Goal: Task Accomplishment & Management: Complete application form

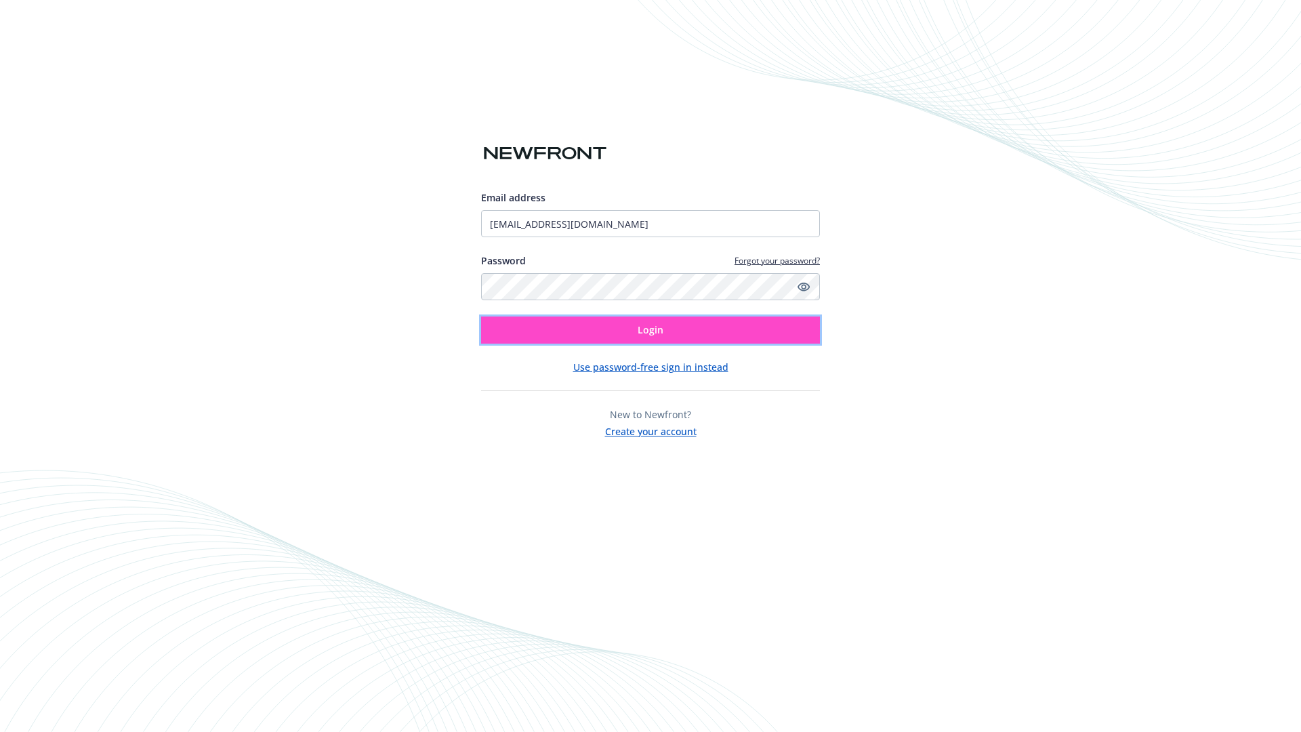
click at [650, 330] on span "Login" at bounding box center [650, 329] width 26 height 13
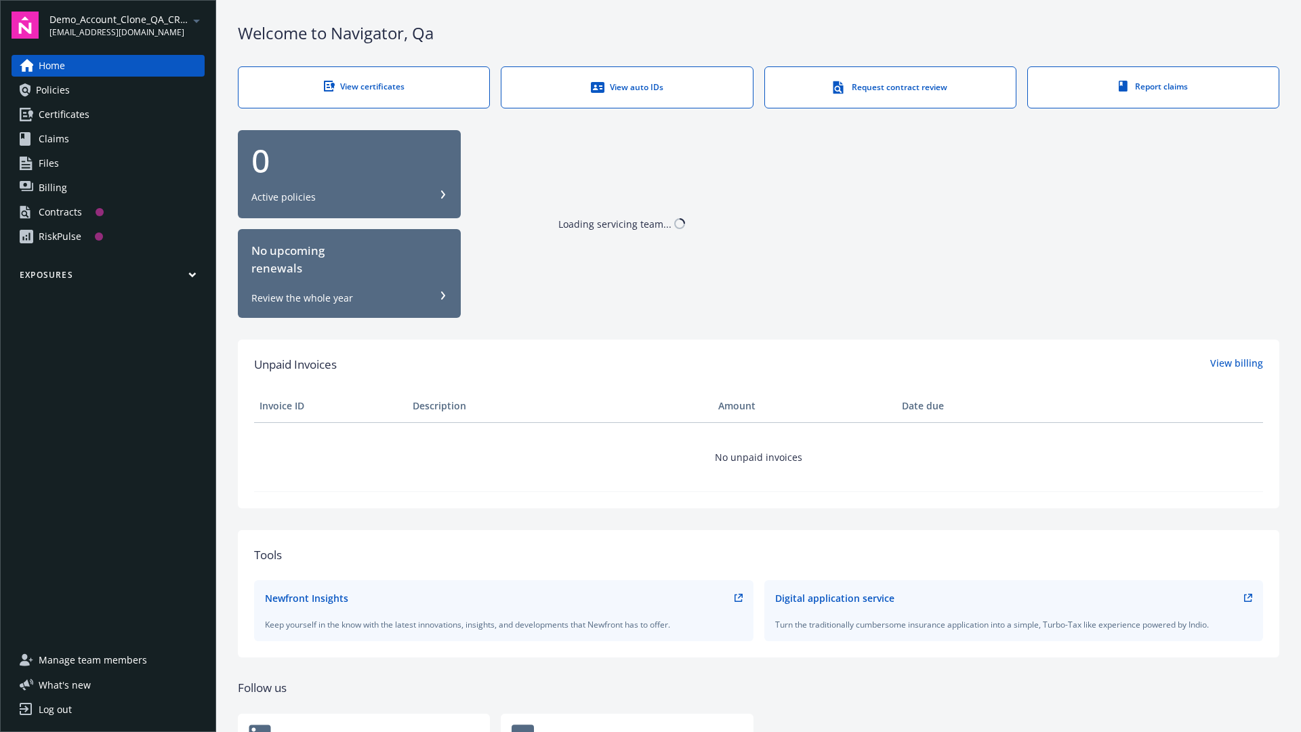
click at [127, 25] on span "Demo_Account_Clone_QA_CR_Tests_Prospect" at bounding box center [118, 19] width 139 height 14
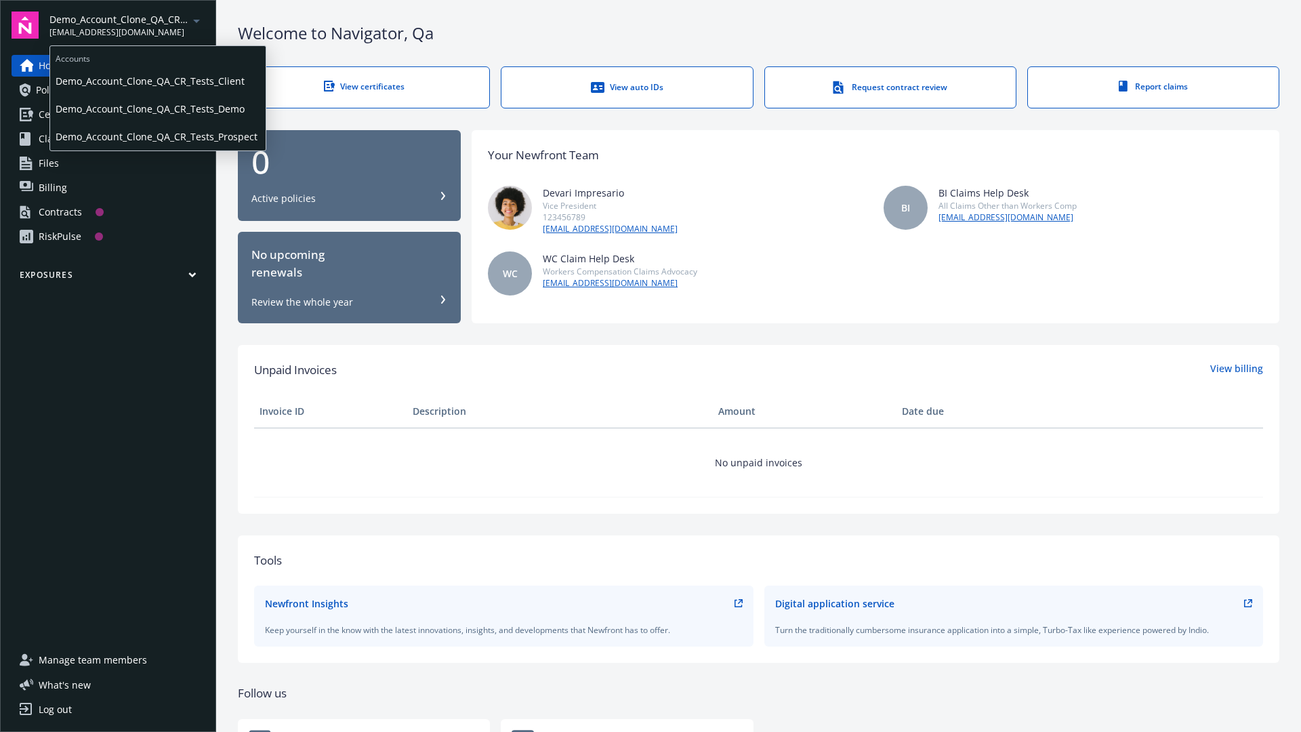
click at [156, 81] on span "Demo_Account_Clone_QA_CR_Tests_Client" at bounding box center [158, 81] width 205 height 28
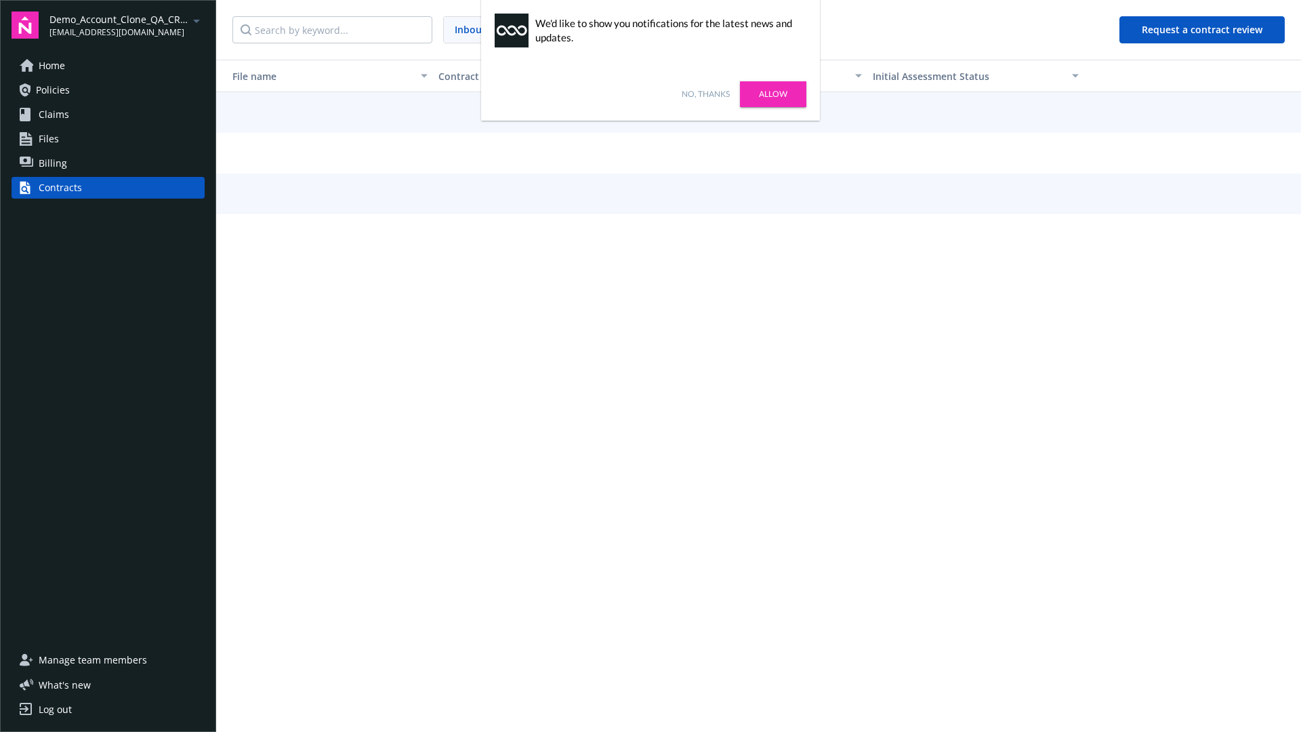
click at [705, 94] on link "No, thanks" at bounding box center [705, 94] width 48 height 12
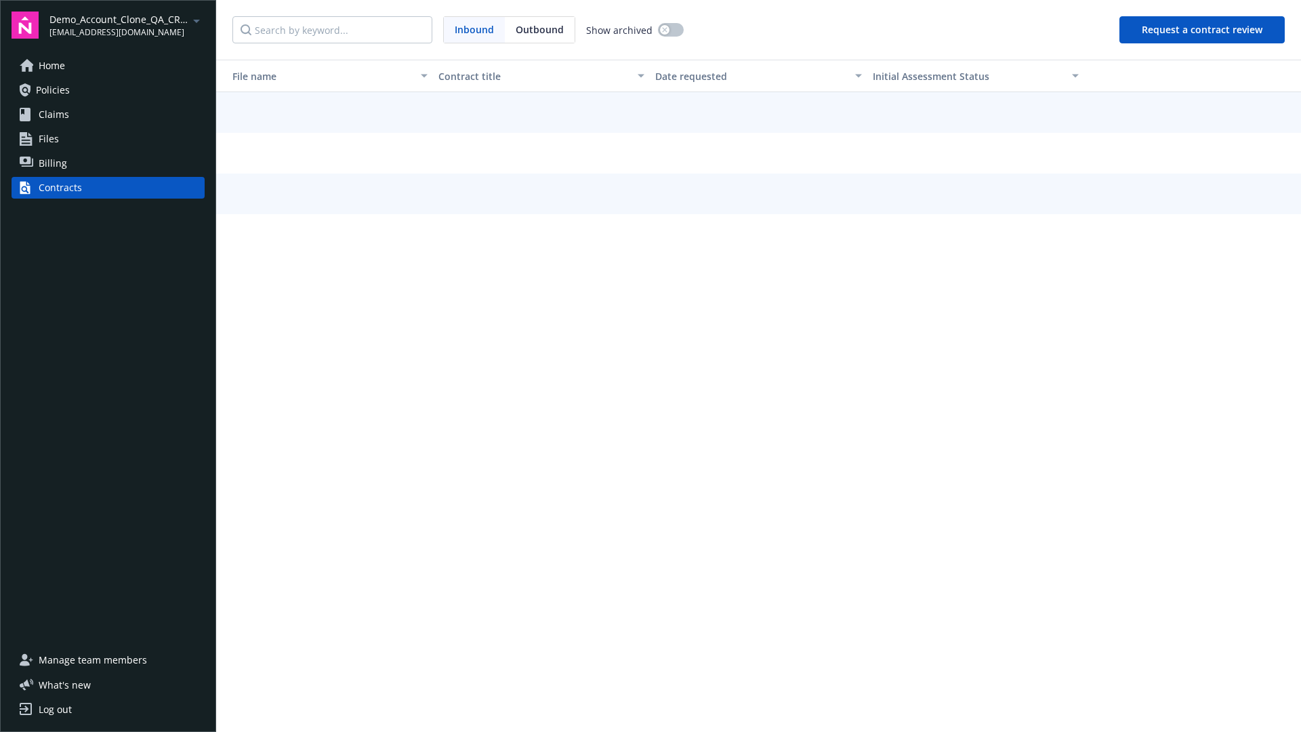
click at [1202, 30] on button "Request a contract review" at bounding box center [1201, 29] width 165 height 27
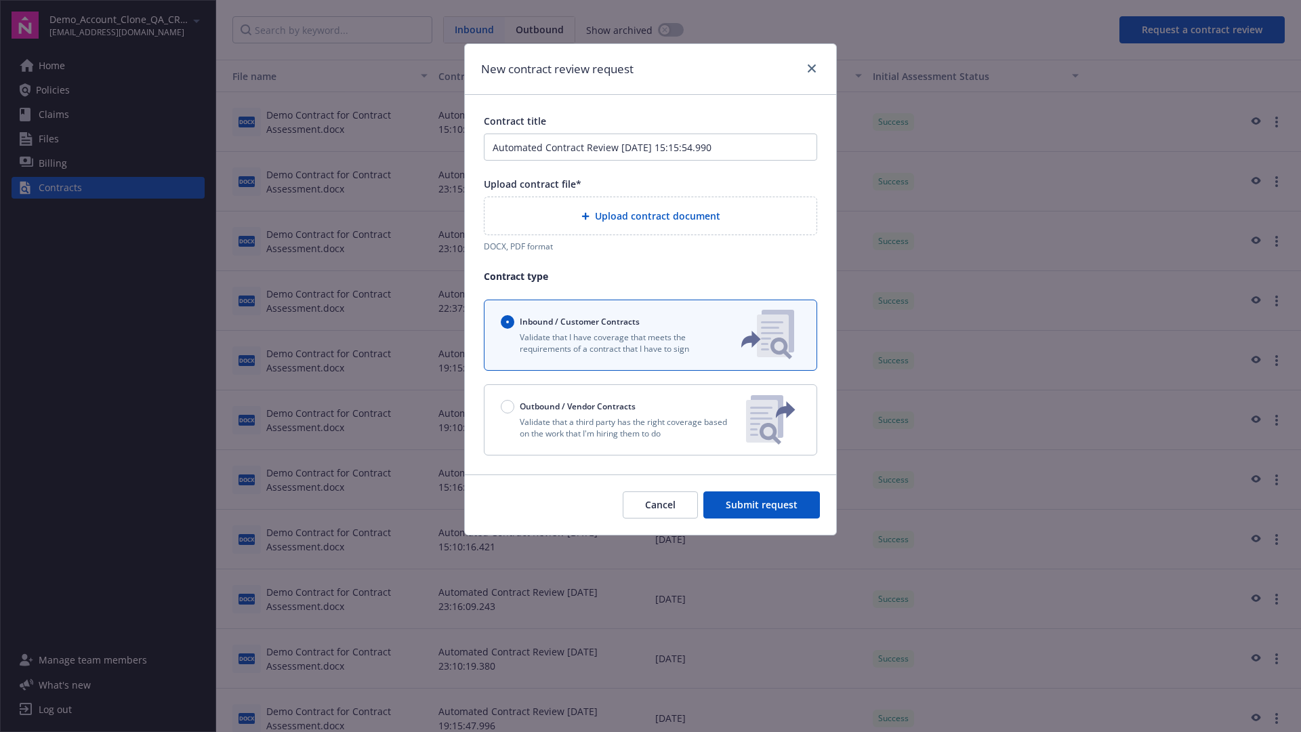
type input "Automated Contract Review 10-13-2025 15:15:54.990"
click at [650, 419] on p "Validate that a third party has the right coverage based on the work that I'm h…" at bounding box center [618, 427] width 234 height 23
radio input "false"
radio input "true"
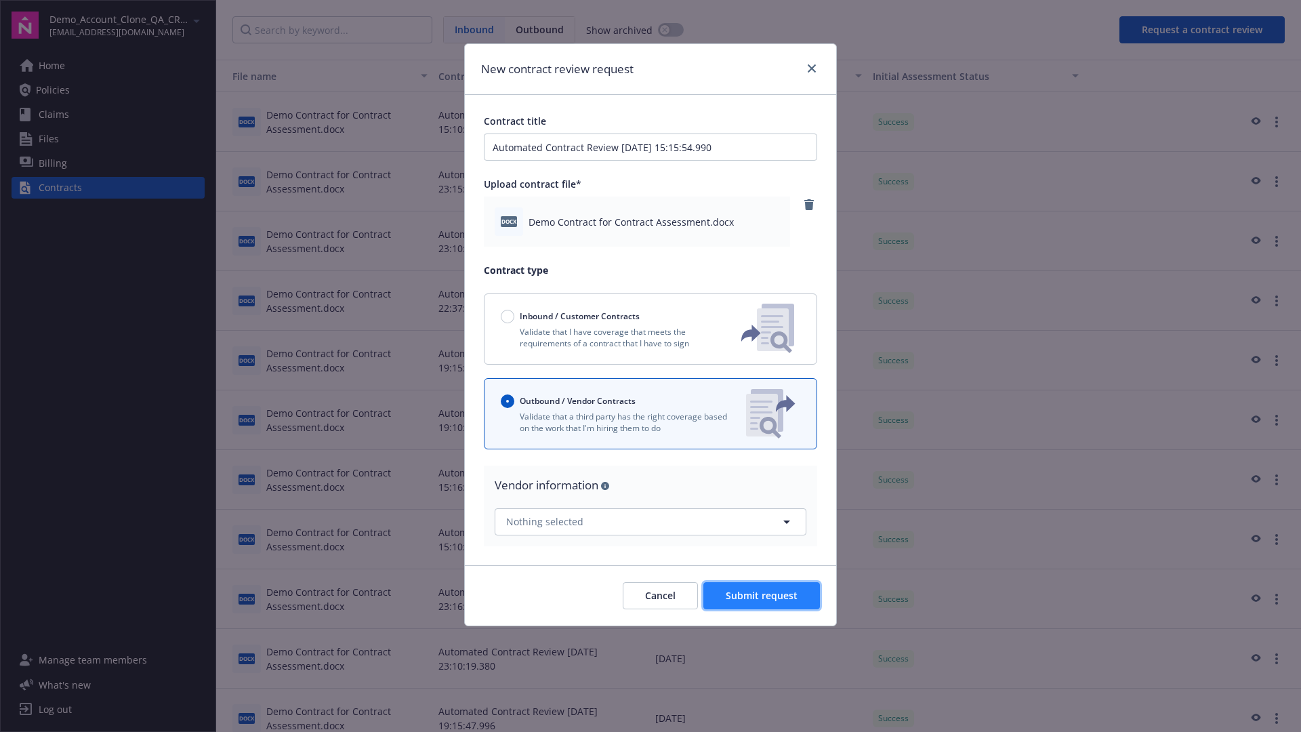
click at [762, 595] on span "Submit request" at bounding box center [761, 595] width 72 height 13
